Goal: Task Accomplishment & Management: Use online tool/utility

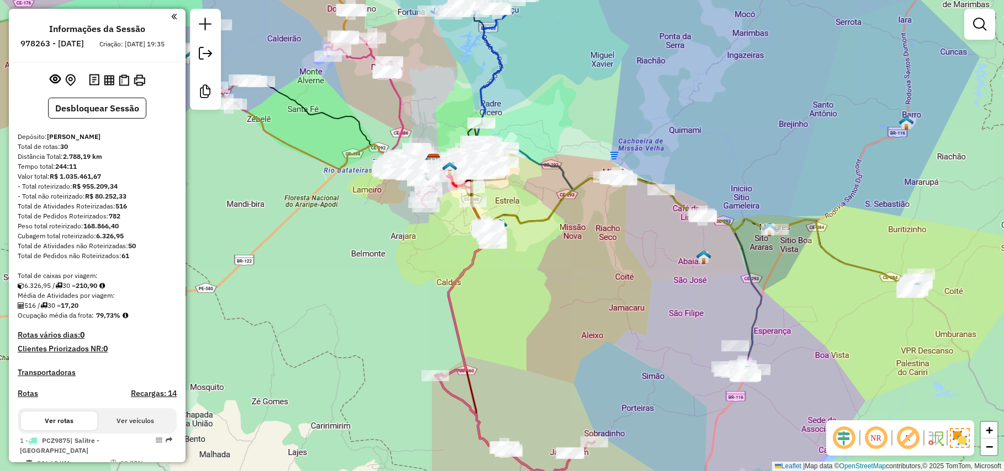
select select "*********"
click at [533, 219] on div "Janela de atendimento Grade de atendimento Capacidade Transportadoras Veículos …" at bounding box center [502, 235] width 1004 height 471
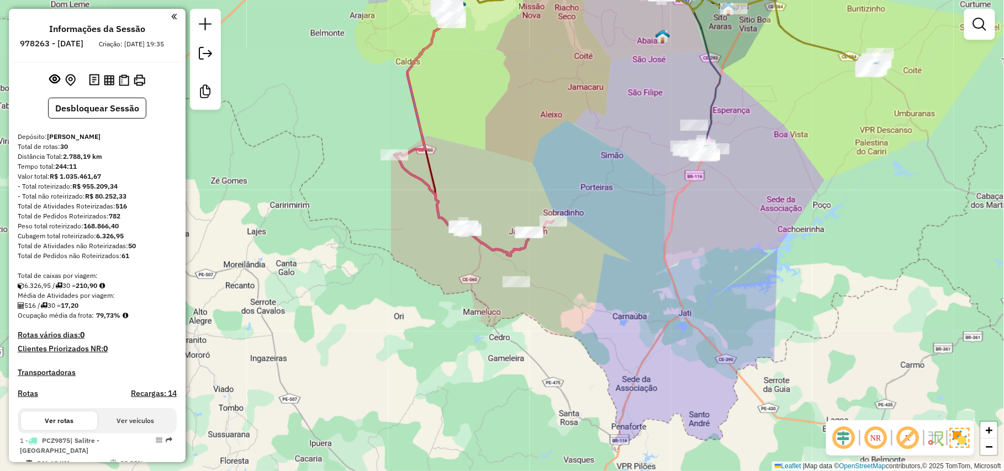
click at [466, 358] on div "Janela de atendimento Grade de atendimento Capacidade Transportadoras Veículos …" at bounding box center [502, 235] width 1004 height 471
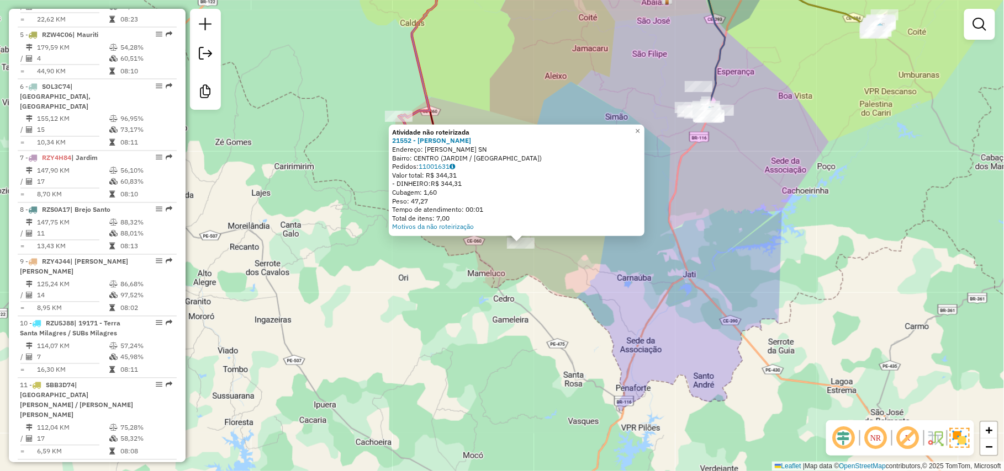
drag, startPoint x: 488, startPoint y: 336, endPoint x: 526, endPoint y: 351, distance: 40.4
click at [526, 351] on div "Atividade não roteirizada 21552 - [PERSON_NAME]: [PERSON_NAME] SN Bairro: CENTR…" at bounding box center [502, 235] width 1004 height 471
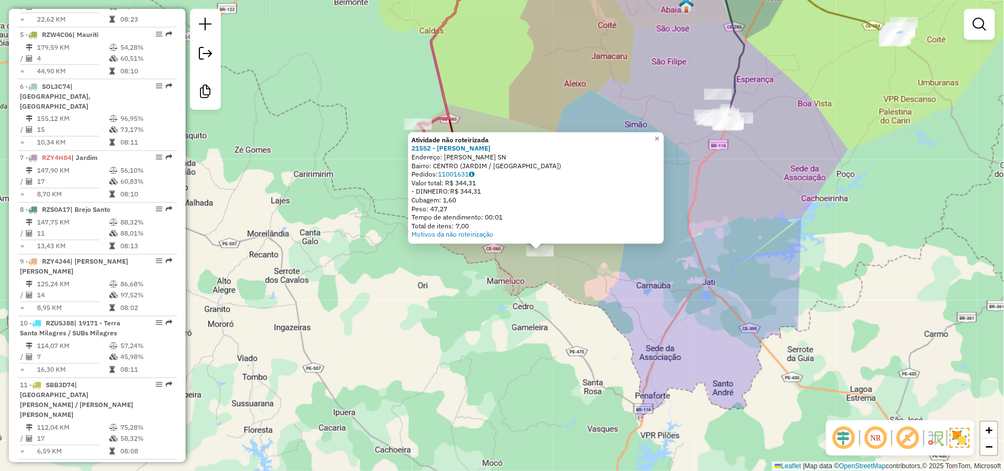
click at [526, 351] on div "Atividade não roteirizada 21552 - [PERSON_NAME]: [PERSON_NAME] SN Bairro: CENTR…" at bounding box center [502, 235] width 1004 height 471
